Goal: Task Accomplishment & Management: Use online tool/utility

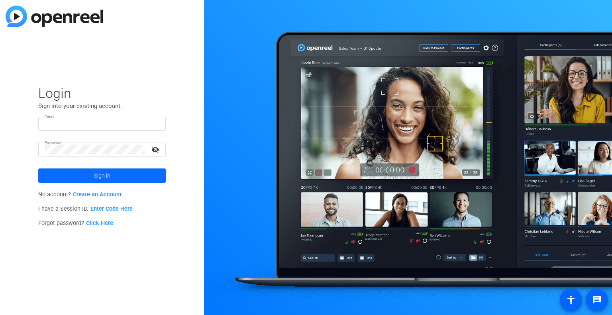
type input "[PERSON_NAME][EMAIL_ADDRESS][PERSON_NAME][DOMAIN_NAME]"
click at [148, 177] on span at bounding box center [102, 175] width 128 height 19
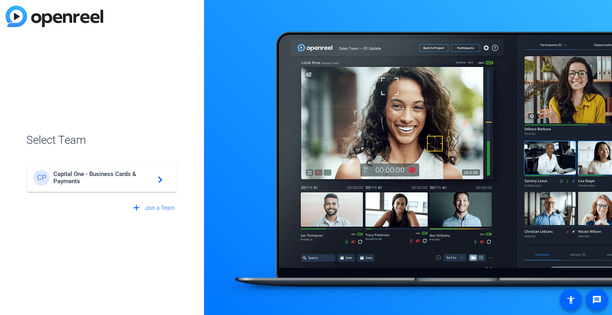
click at [108, 174] on span "Capital One - Business Cards & Payments" at bounding box center [103, 178] width 100 height 14
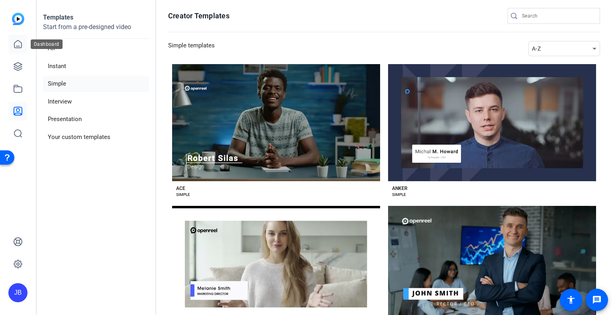
click at [18, 45] on icon at bounding box center [18, 44] width 10 height 10
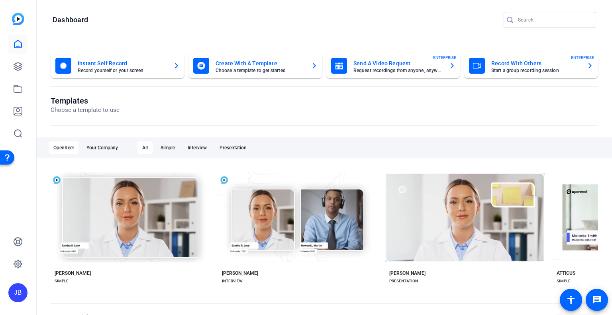
click at [150, 65] on mat-card-title "Instant Self Record" at bounding box center [122, 64] width 89 height 10
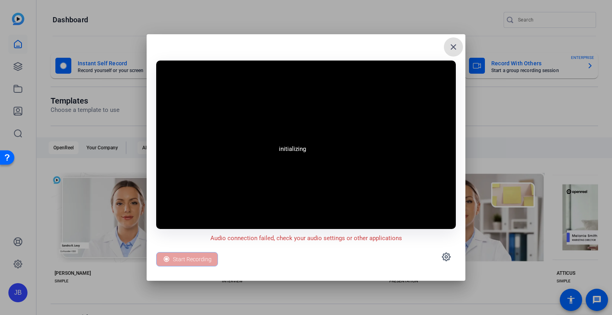
click at [451, 43] on mat-icon "close" at bounding box center [454, 47] width 10 height 10
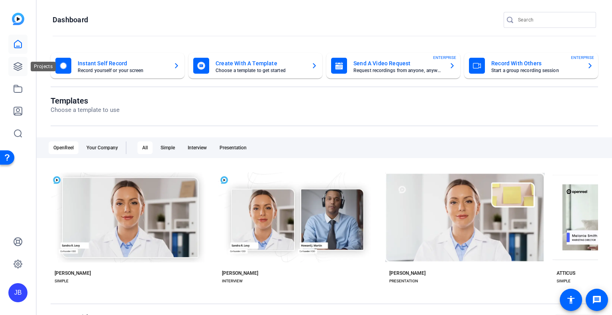
click at [19, 67] on icon at bounding box center [18, 67] width 10 height 10
